Goal: Task Accomplishment & Management: Manage account settings

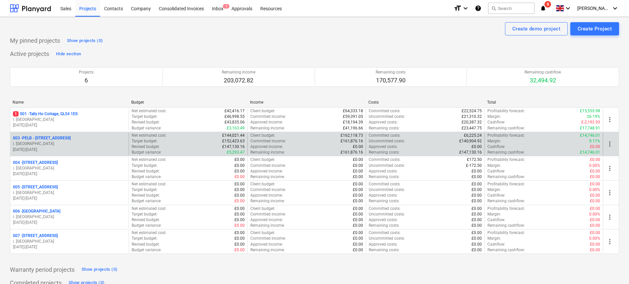
click at [52, 137] on p "003 - PELB - [GEOGRAPHIC_DATA], [GEOGRAPHIC_DATA], GL2 7NE" at bounding box center [42, 139] width 58 height 6
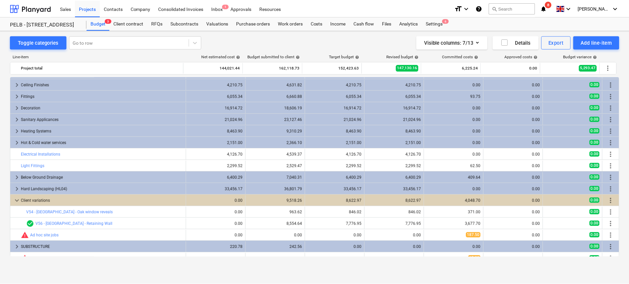
scroll to position [203, 0]
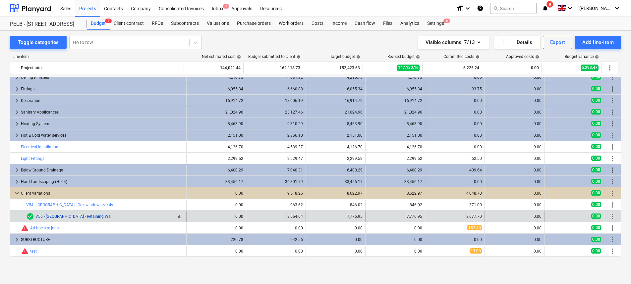
click at [76, 217] on link "V56 - [GEOGRAPHIC_DATA] - Retaining Wall" at bounding box center [73, 216] width 77 height 5
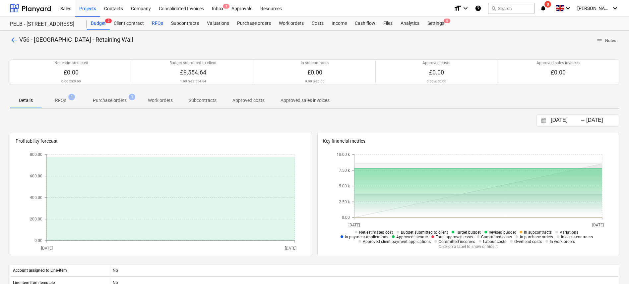
click at [154, 21] on div "RFQs" at bounding box center [157, 23] width 19 height 13
click at [68, 97] on span "1" at bounding box center [71, 97] width 7 height 7
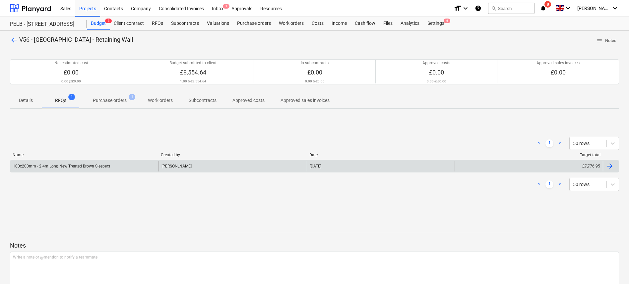
click at [168, 166] on div "[PERSON_NAME]" at bounding box center [232, 166] width 148 height 11
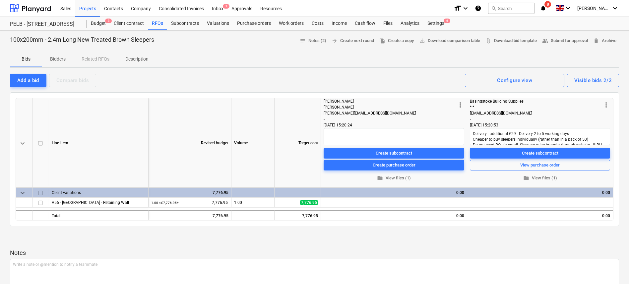
click at [49, 57] on span "Bidders" at bounding box center [58, 59] width 32 height 11
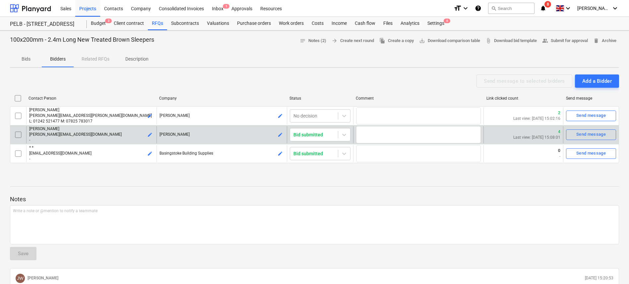
click at [96, 135] on p "kaitlynne.knight@travisperkins.co.uk" at bounding box center [91, 135] width 125 height 6
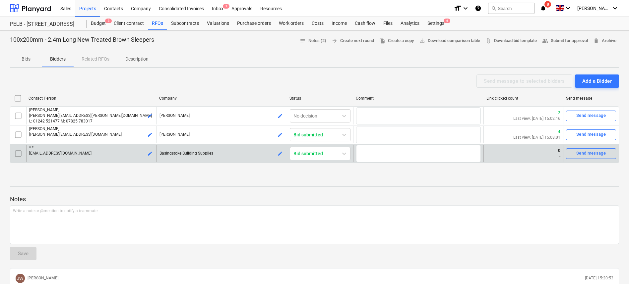
click at [109, 157] on p "-" at bounding box center [91, 159] width 125 height 6
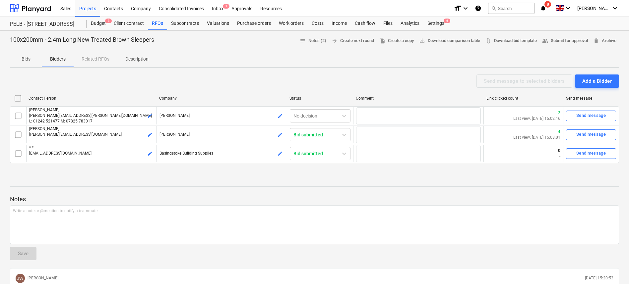
click at [26, 57] on p "Bids" at bounding box center [26, 59] width 16 height 7
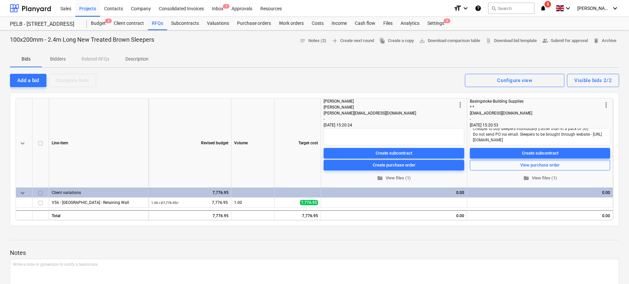
click at [354, 106] on div "Kaitlynne" at bounding box center [390, 107] width 133 height 6
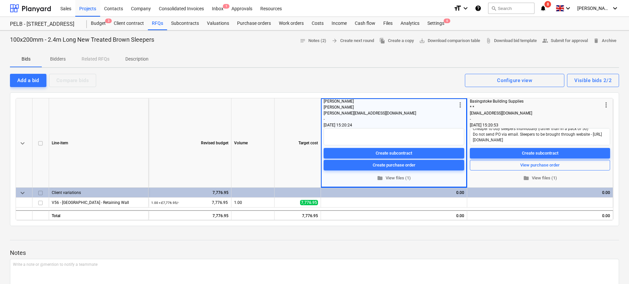
click at [341, 102] on div "Travis Perkins" at bounding box center [390, 101] width 133 height 6
click at [40, 77] on button "Add a bid" at bounding box center [28, 80] width 36 height 13
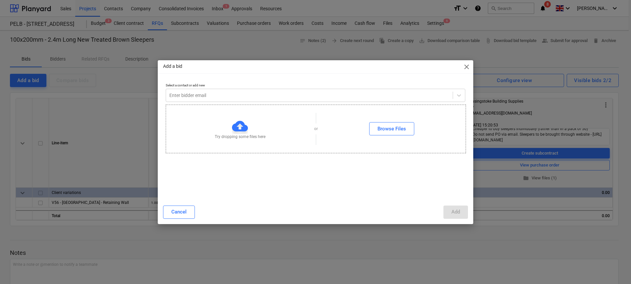
click at [467, 68] on span "close" at bounding box center [467, 67] width 8 height 8
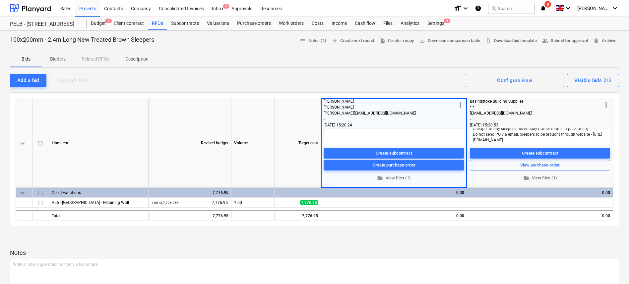
click at [60, 55] on span "Bidders" at bounding box center [58, 59] width 32 height 11
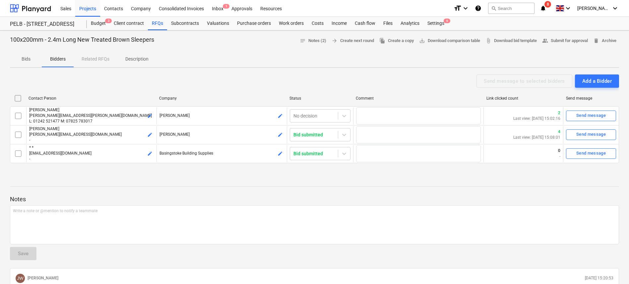
click at [85, 57] on div "Bids Bidders Related RFQs Description" at bounding box center [314, 59] width 609 height 16
click at [89, 60] on div "Bids Bidders Related RFQs Description" at bounding box center [314, 59] width 609 height 16
click at [101, 56] on div "Bids Bidders Related RFQs Description" at bounding box center [314, 59] width 609 height 16
click at [136, 58] on p "Description" at bounding box center [136, 59] width 23 height 7
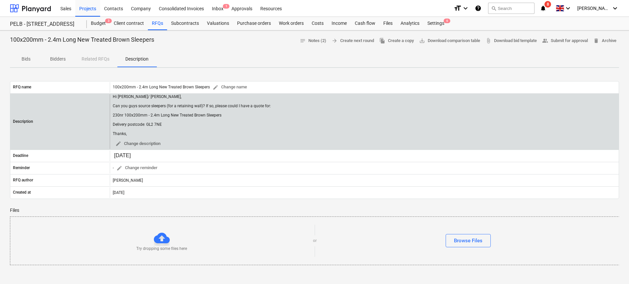
click at [156, 122] on div "Hi Nick/ Kaitlynne, Can you guys source sleepers (for a retaining wall)? If so,…" at bounding box center [192, 115] width 158 height 42
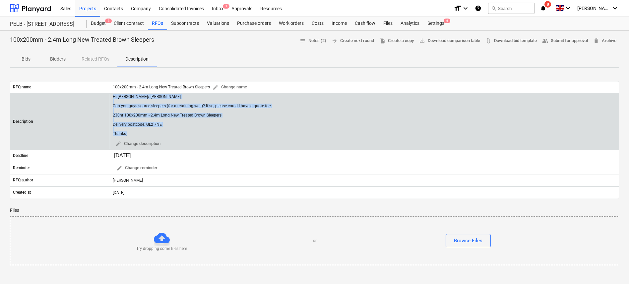
drag, startPoint x: 132, startPoint y: 136, endPoint x: 111, endPoint y: 97, distance: 43.3
click at [111, 97] on div "Hi Nick/ Kaitlynne, Can you guys source sleepers (for a retaining wall)? If so,…" at bounding box center [364, 121] width 509 height 55
copy div "Hi Nick/ Kaitlynne, Can you guys source sleepers (for a retaining wall)? If so,…"
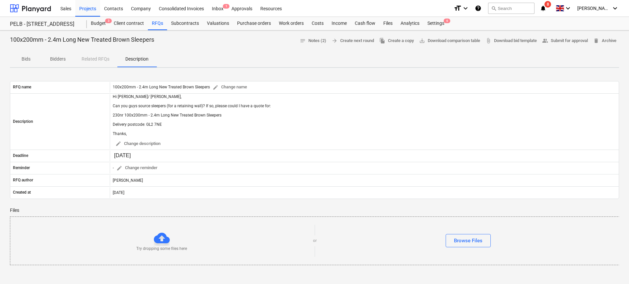
click at [98, 59] on div "Bids Bidders Related RFQs Description" at bounding box center [314, 59] width 609 height 16
click at [42, 59] on span "Bidders" at bounding box center [58, 59] width 32 height 11
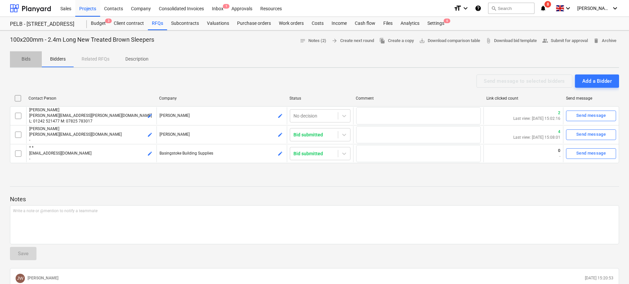
click at [29, 58] on p "Bids" at bounding box center [26, 59] width 16 height 7
type textarea "x"
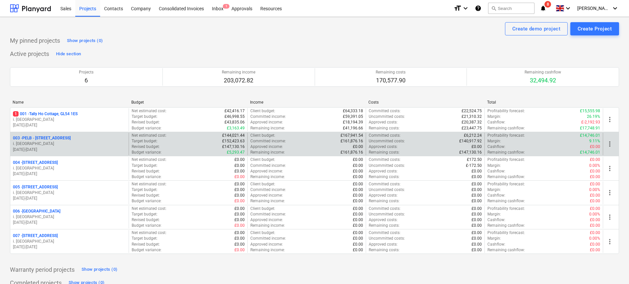
click at [55, 138] on p "003 - PELB - [GEOGRAPHIC_DATA], [GEOGRAPHIC_DATA], GL2 7NE" at bounding box center [42, 139] width 58 height 6
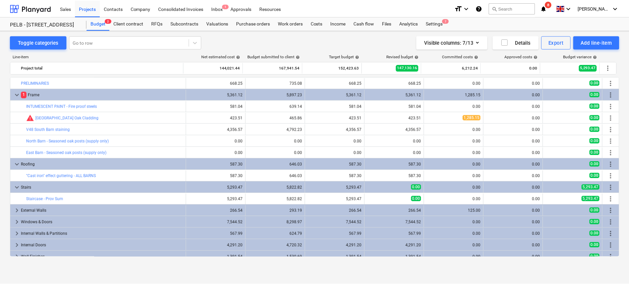
scroll to position [191, 0]
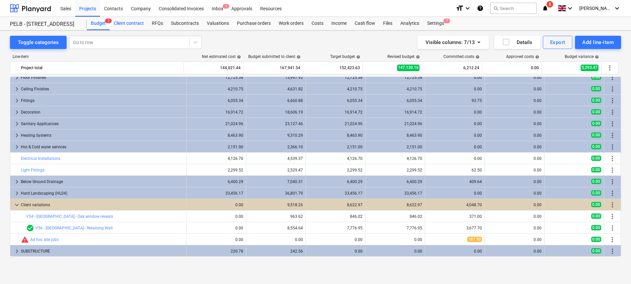
click at [137, 28] on div "Client contract" at bounding box center [129, 23] width 38 height 13
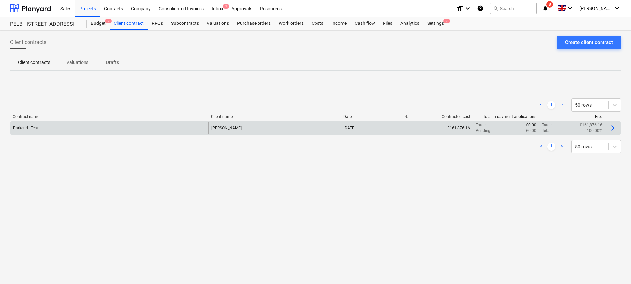
click at [88, 131] on div "Parkend - Test" at bounding box center [109, 128] width 198 height 11
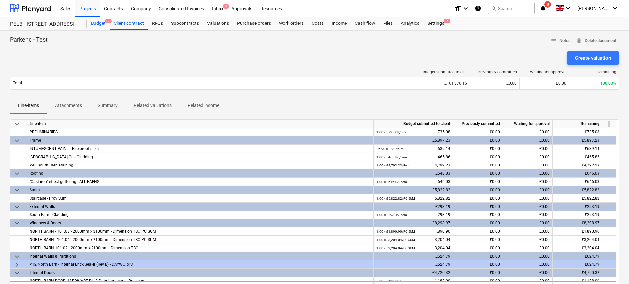
click at [97, 22] on div "Budget 2" at bounding box center [98, 23] width 23 height 13
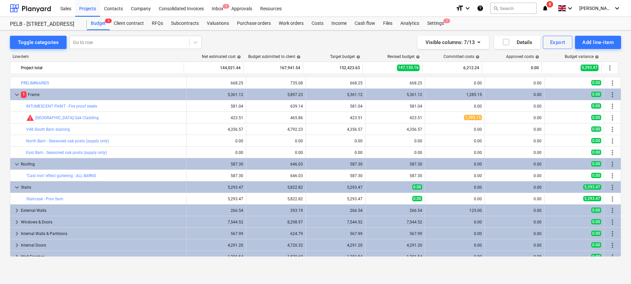
scroll to position [191, 0]
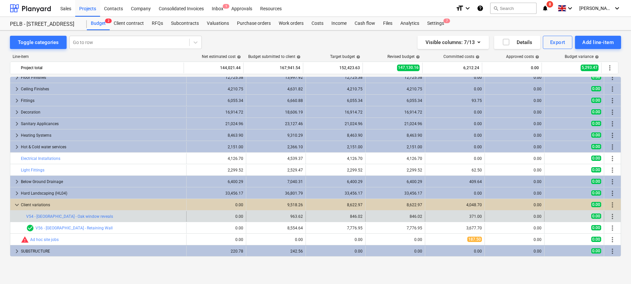
click at [609, 217] on span "more_vert" at bounding box center [613, 217] width 8 height 8
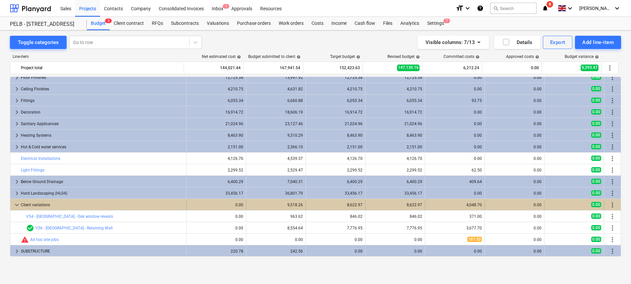
click at [611, 206] on span "more_vert" at bounding box center [613, 205] width 8 height 8
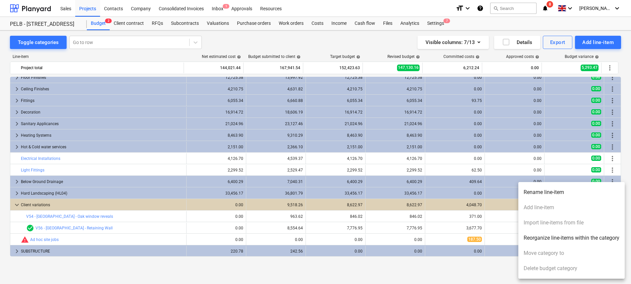
click at [356, 275] on div at bounding box center [315, 142] width 631 height 284
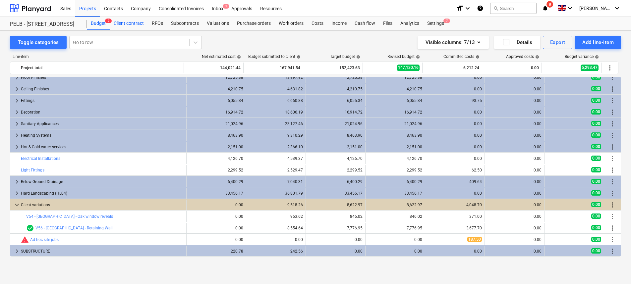
click at [119, 22] on div "Client contract" at bounding box center [129, 23] width 38 height 13
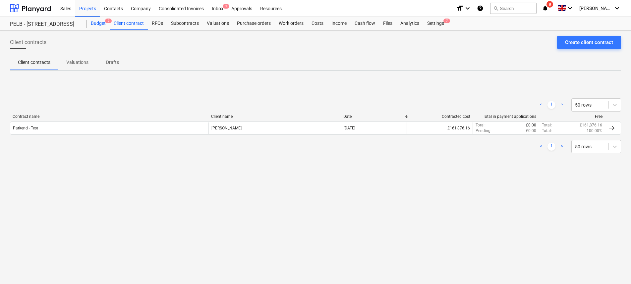
click at [95, 25] on div "Budget 2" at bounding box center [98, 23] width 23 height 13
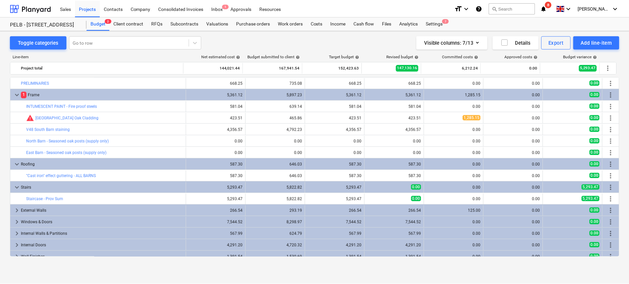
scroll to position [191, 0]
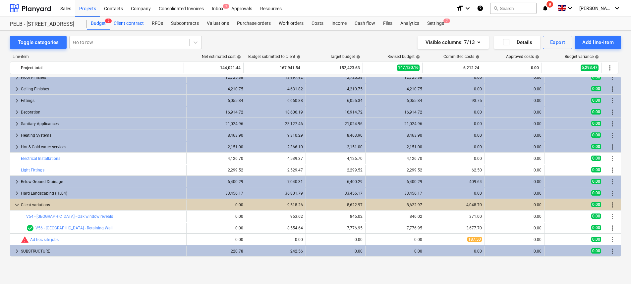
click at [118, 24] on div "Client contract" at bounding box center [129, 23] width 38 height 13
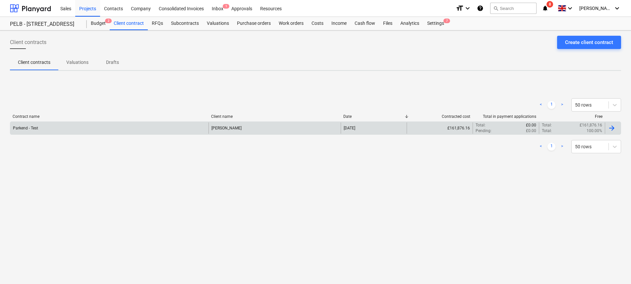
click at [87, 128] on div "Parkend - Test" at bounding box center [109, 128] width 198 height 11
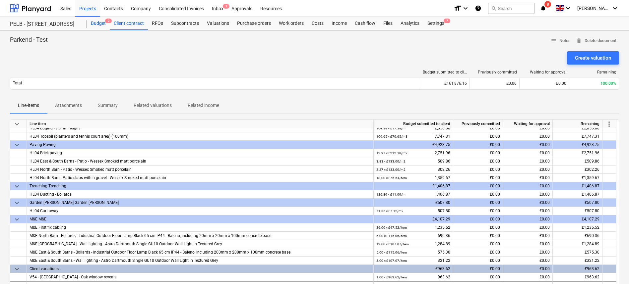
click at [103, 26] on div "Budget 2" at bounding box center [98, 23] width 23 height 13
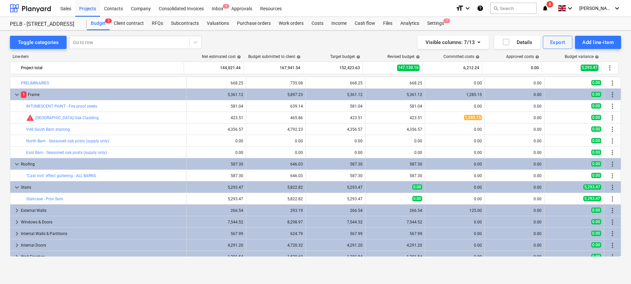
scroll to position [191, 0]
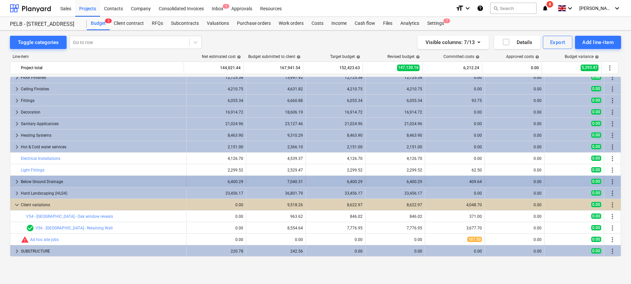
click at [15, 182] on span "keyboard_arrow_right" at bounding box center [17, 182] width 8 height 8
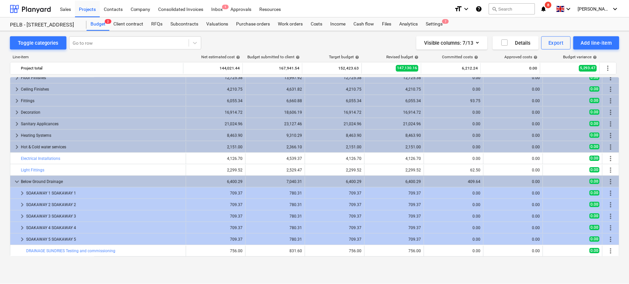
scroll to position [272, 0]
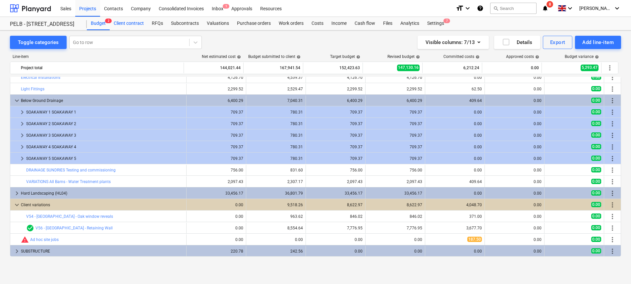
click at [130, 26] on div "Client contract" at bounding box center [129, 23] width 38 height 13
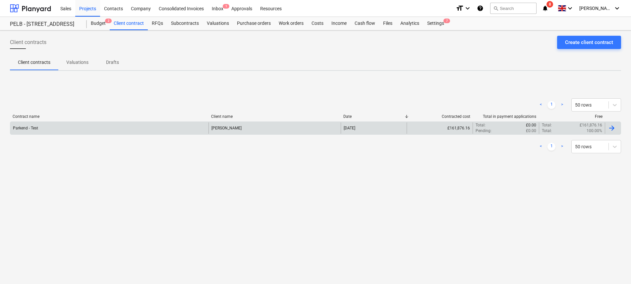
click at [55, 129] on div "Parkend - Test" at bounding box center [109, 128] width 198 height 11
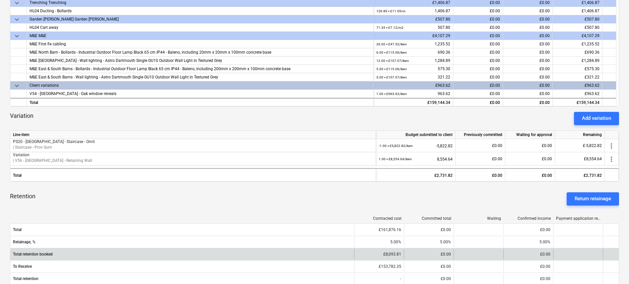
scroll to position [183, 0]
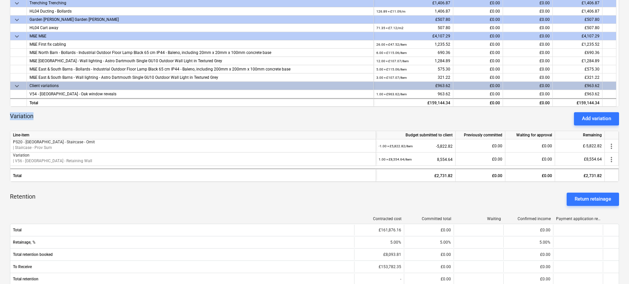
drag, startPoint x: 56, startPoint y: 115, endPoint x: -4, endPoint y: 116, distance: 59.7
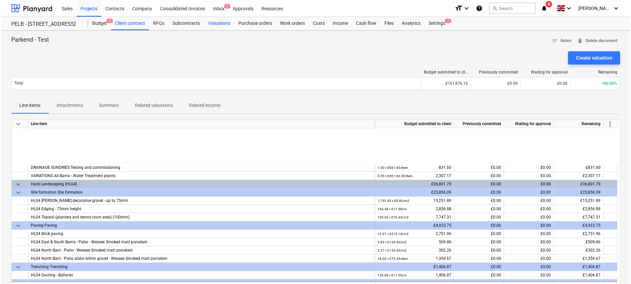
scroll to position [1224, 0]
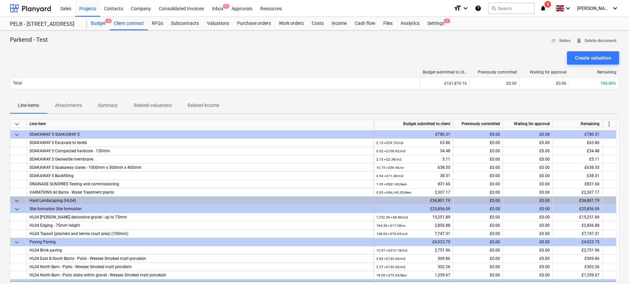
click at [94, 20] on div "Budget 2" at bounding box center [98, 23] width 23 height 13
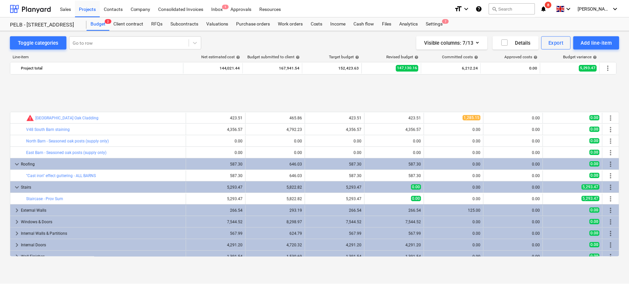
scroll to position [272, 0]
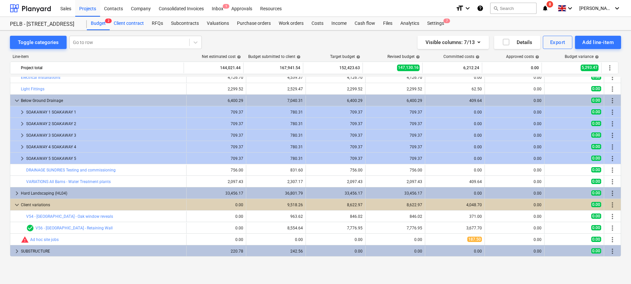
click at [134, 24] on div "Client contract" at bounding box center [129, 23] width 38 height 13
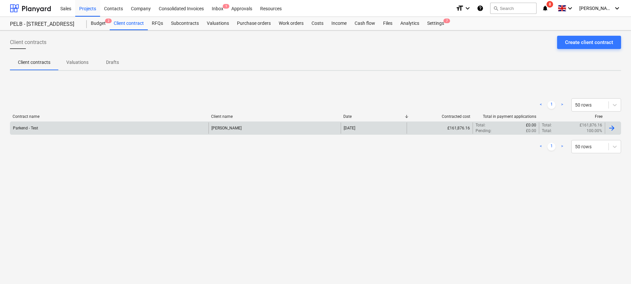
click at [94, 133] on div "Parkend - Test" at bounding box center [109, 128] width 198 height 11
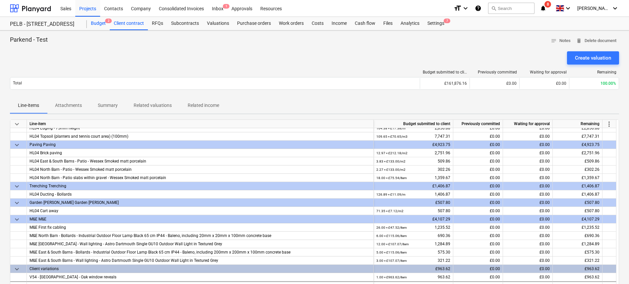
click at [106, 27] on div "Budget 2" at bounding box center [98, 23] width 23 height 13
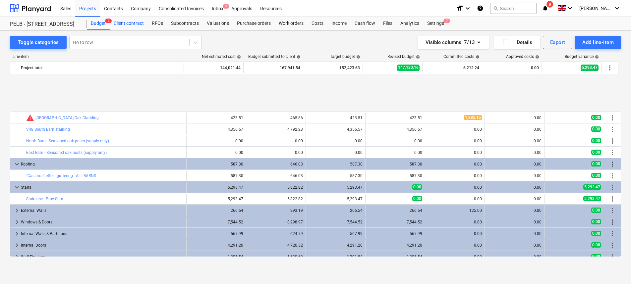
scroll to position [272, 0]
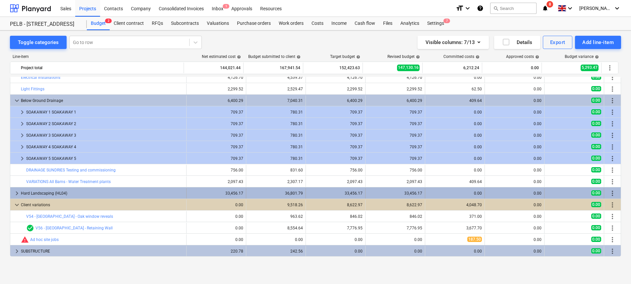
click at [13, 192] on span "keyboard_arrow_right" at bounding box center [17, 194] width 8 height 8
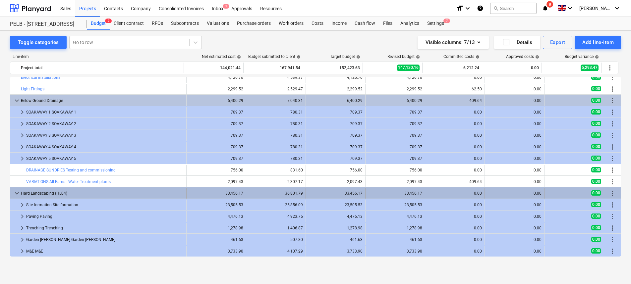
click at [16, 192] on span "keyboard_arrow_down" at bounding box center [17, 194] width 8 height 8
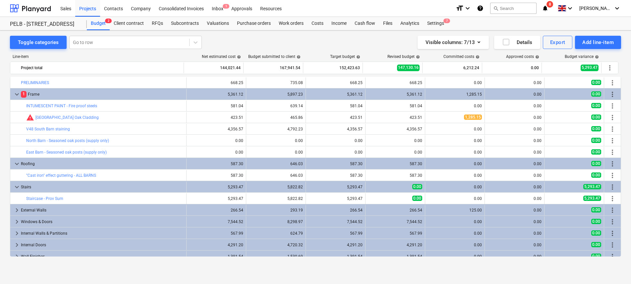
scroll to position [0, 0]
